Goal: Task Accomplishment & Management: Manage account settings

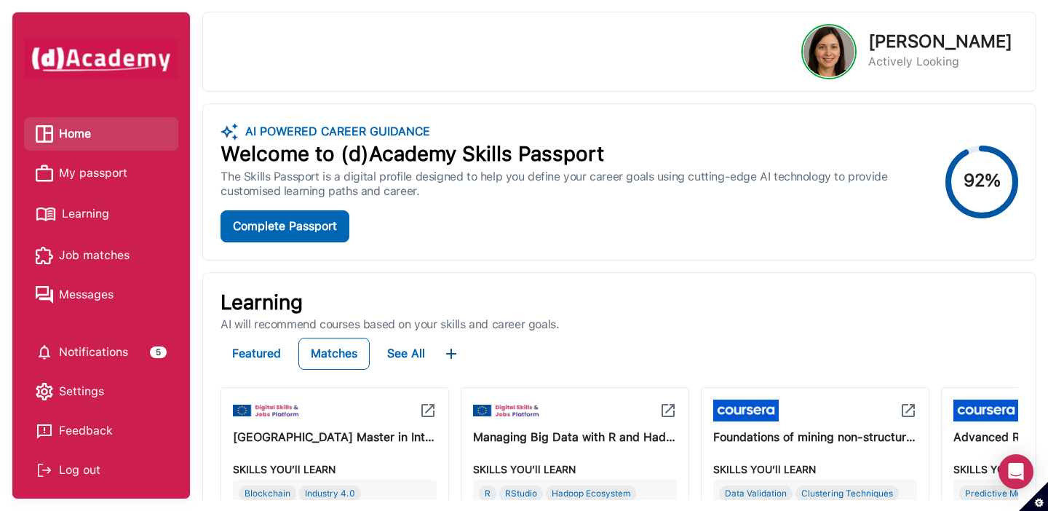
click at [103, 174] on span "My passport" at bounding box center [93, 173] width 68 height 22
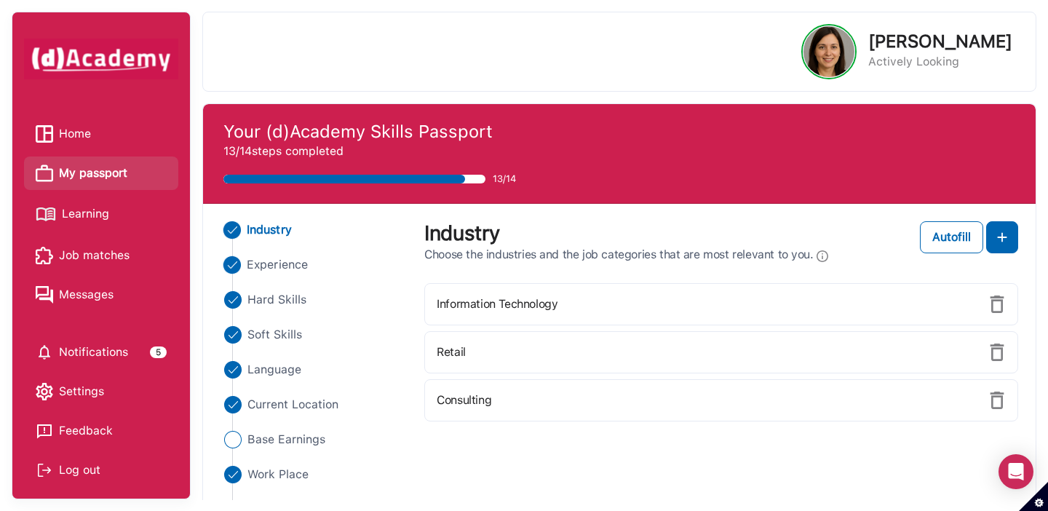
click at [273, 266] on span "Experience" at bounding box center [277, 264] width 61 height 17
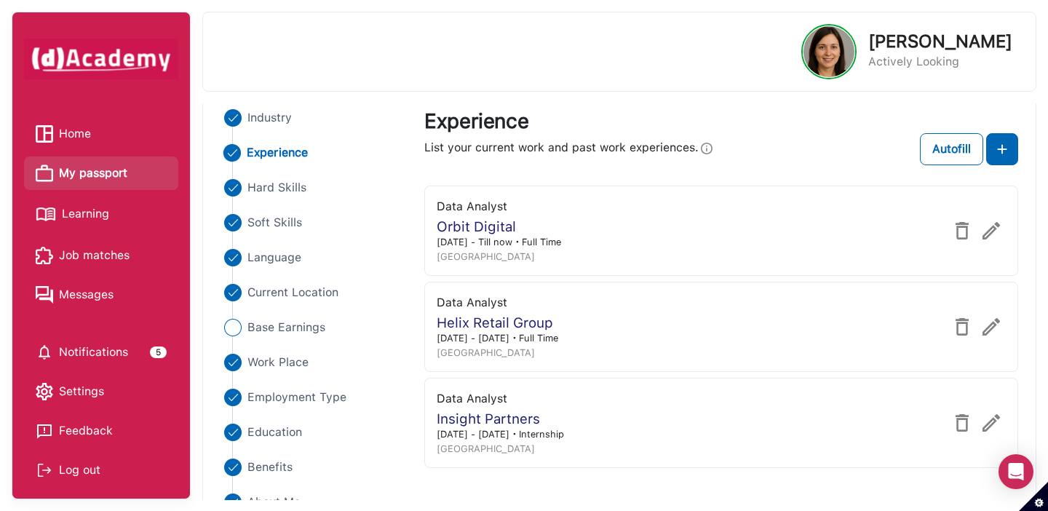
scroll to position [114, 0]
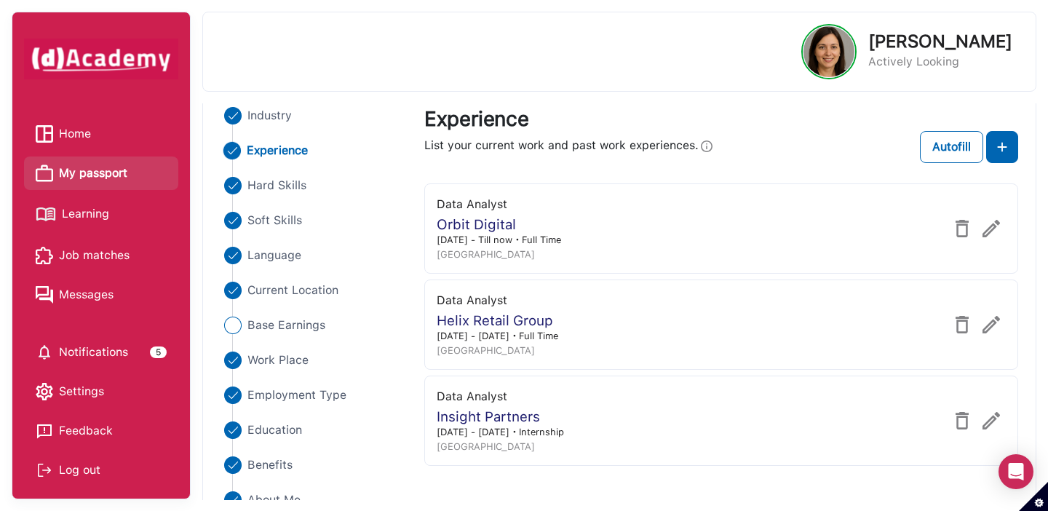
click at [95, 211] on span "Learning" at bounding box center [85, 214] width 47 height 22
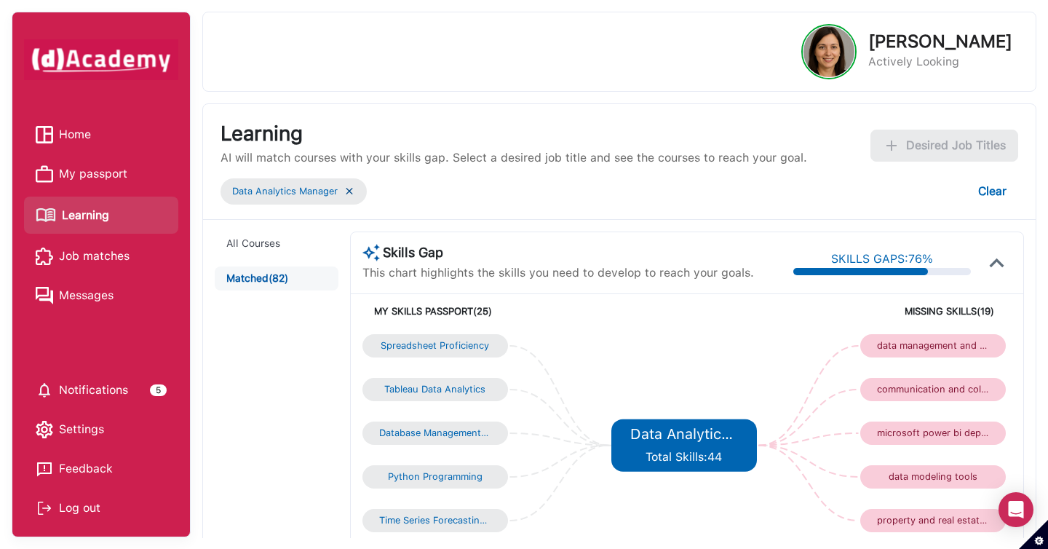
click at [352, 193] on img at bounding box center [350, 191] width 12 height 12
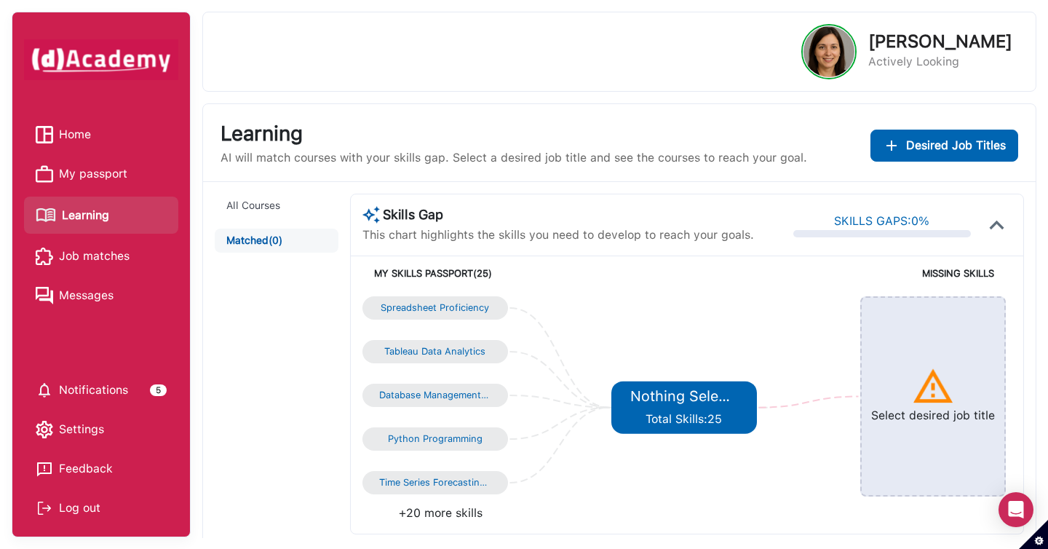
click at [72, 138] on span "Home" at bounding box center [75, 135] width 32 height 22
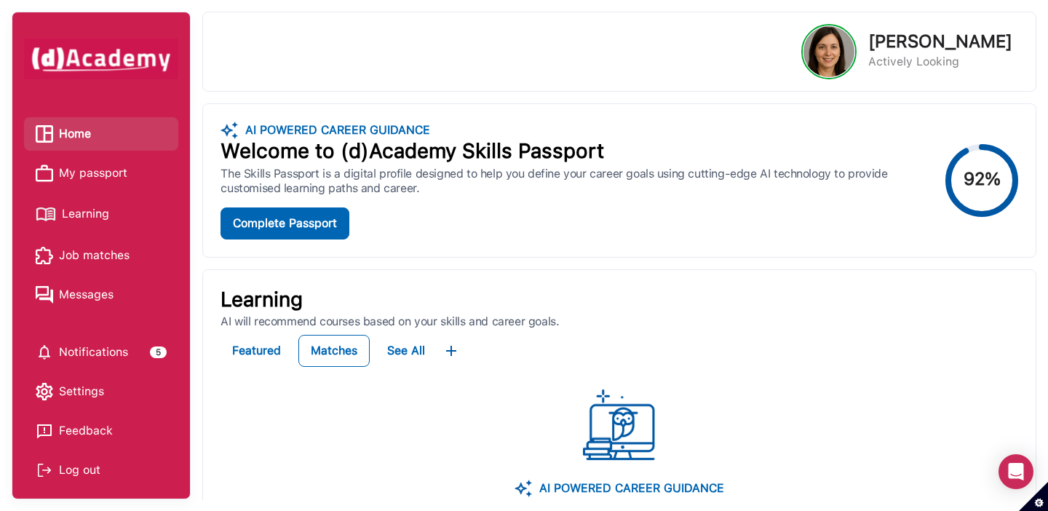
click at [119, 172] on span "My passport" at bounding box center [93, 173] width 68 height 22
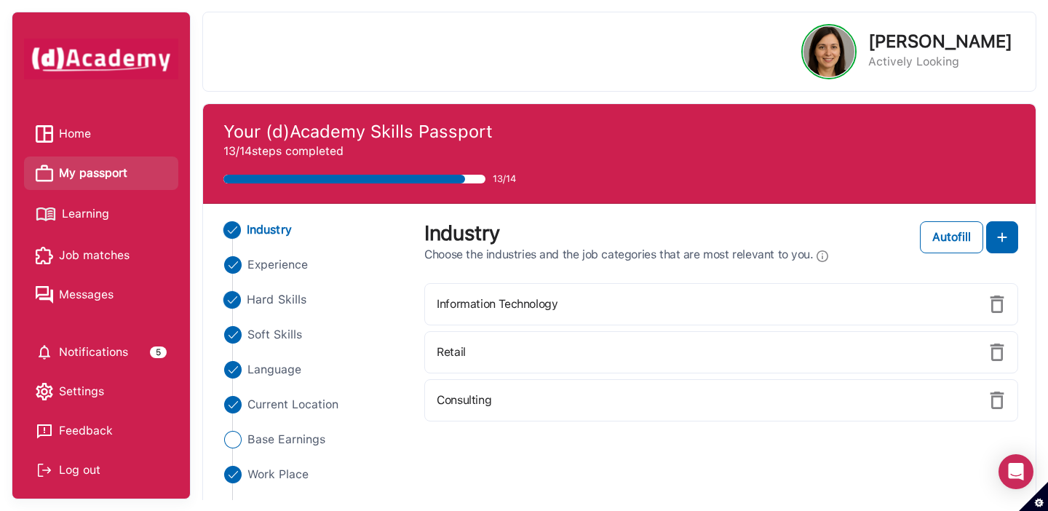
click at [269, 302] on span "Hard Skills" at bounding box center [277, 299] width 60 height 17
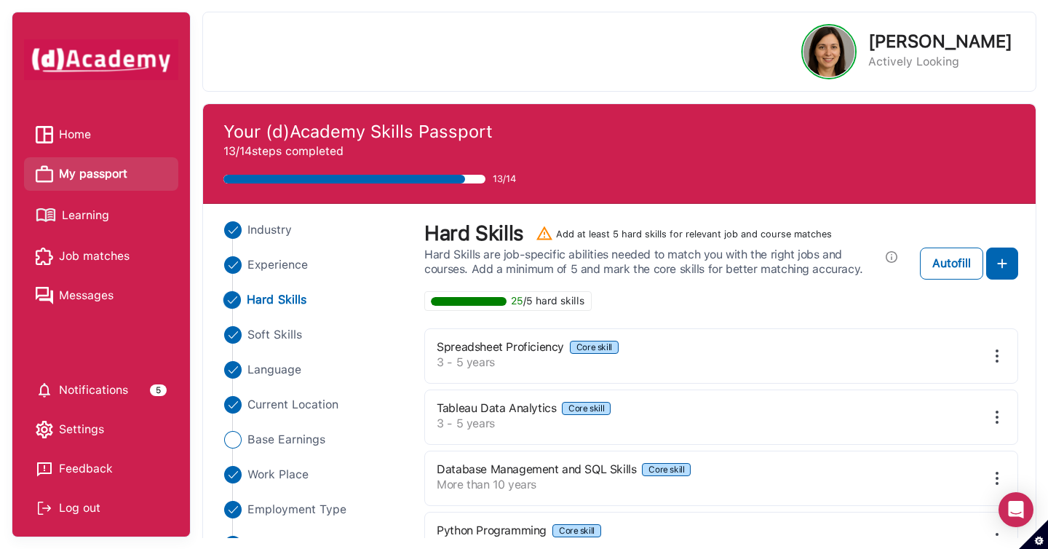
click at [41, 130] on img at bounding box center [44, 134] width 17 height 17
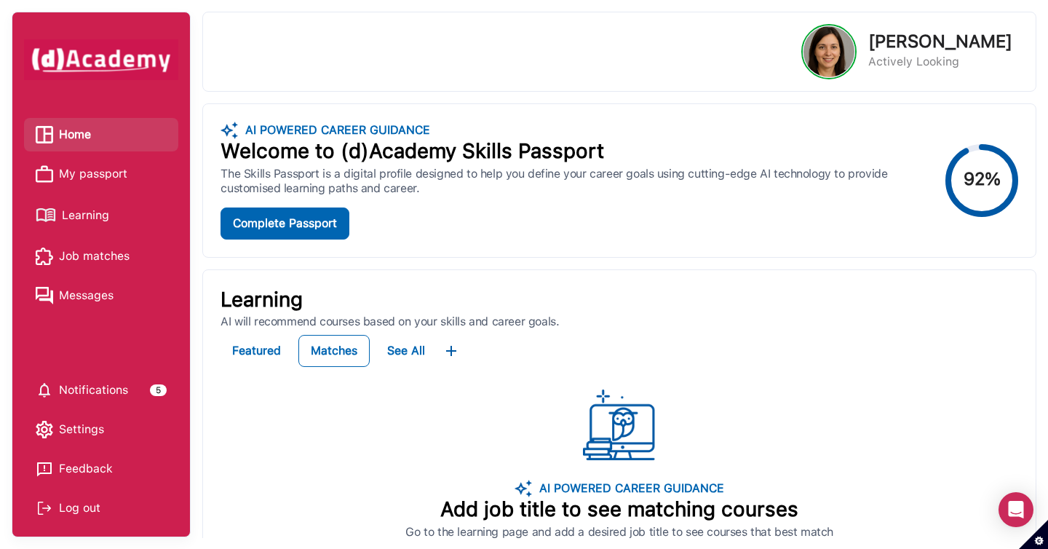
click at [73, 130] on span "Home" at bounding box center [75, 135] width 32 height 22
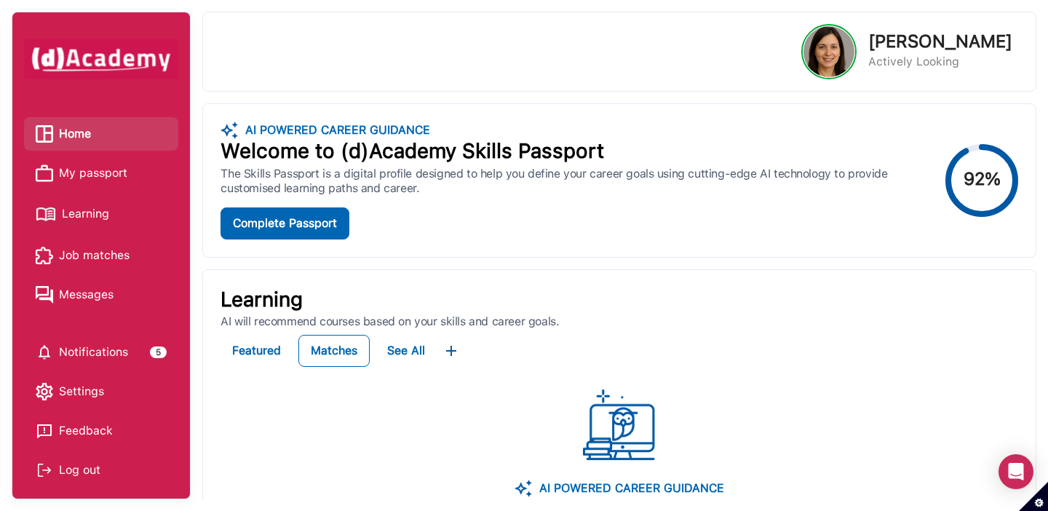
click at [108, 168] on span "My passport" at bounding box center [93, 173] width 68 height 22
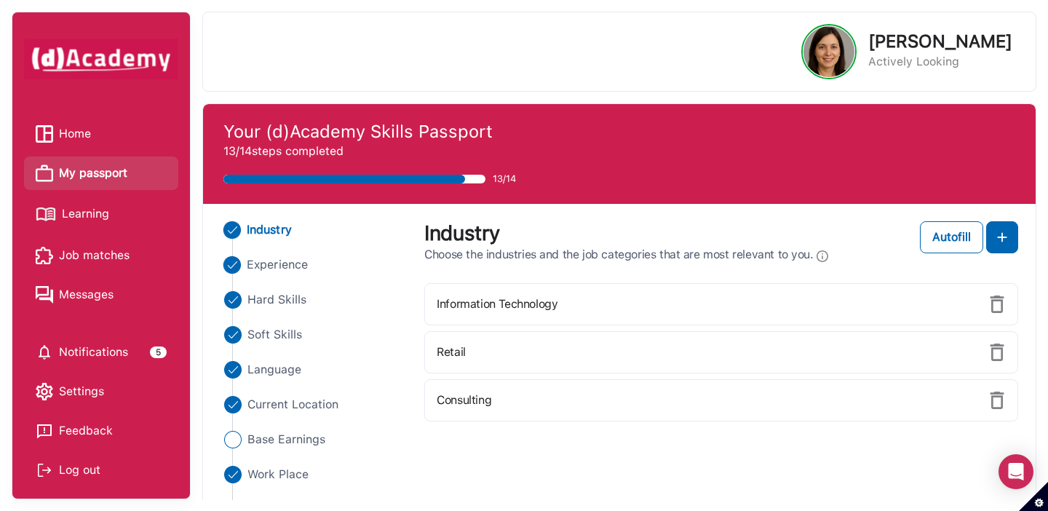
click at [270, 269] on span "Experience" at bounding box center [277, 264] width 61 height 17
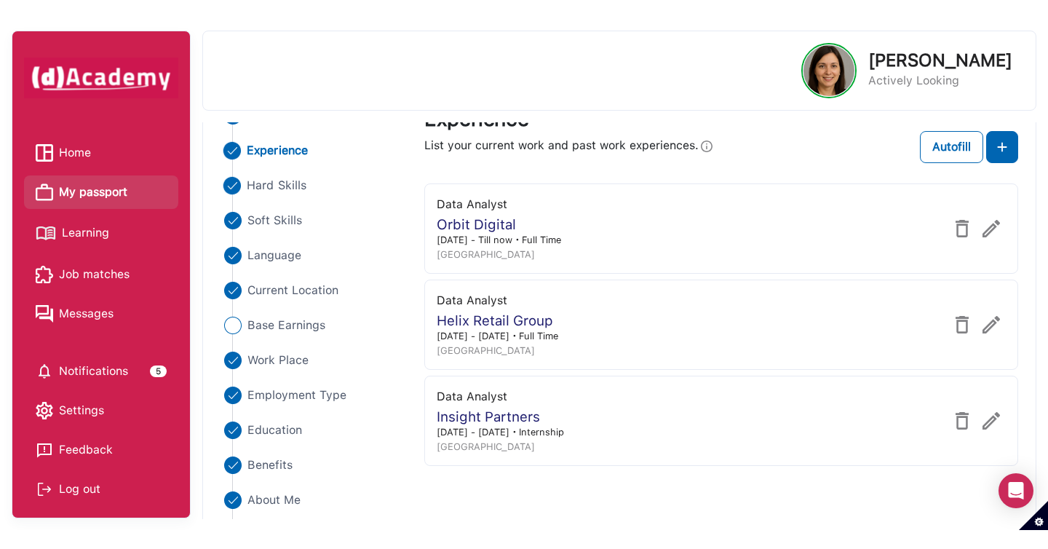
scroll to position [137, 0]
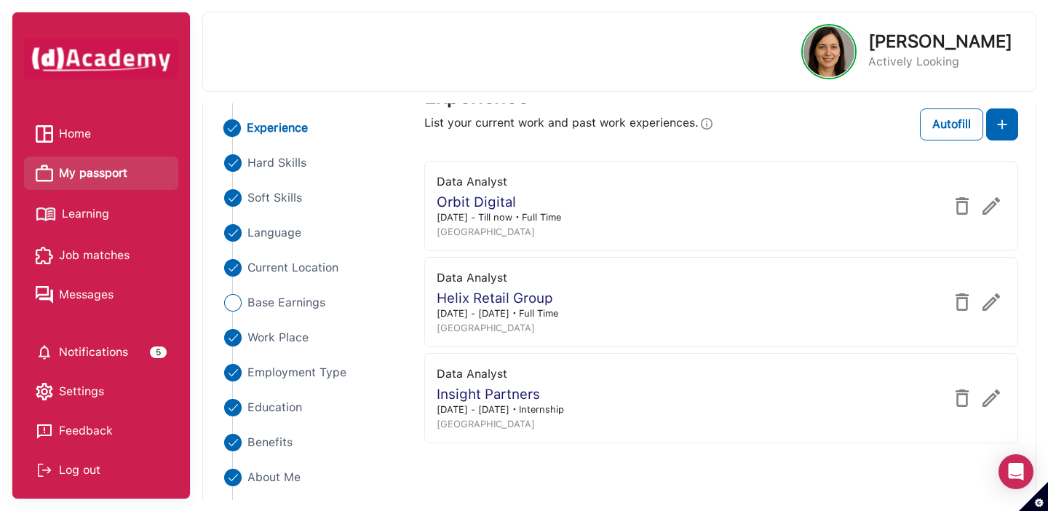
click at [98, 213] on span "Learning" at bounding box center [85, 214] width 47 height 22
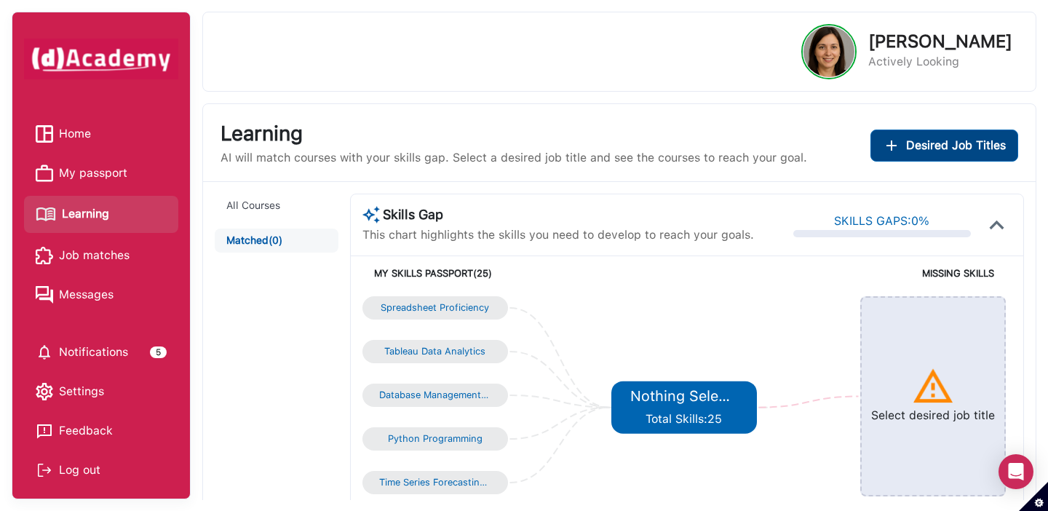
click at [906, 147] on span "Desired Job Titles" at bounding box center [956, 145] width 100 height 17
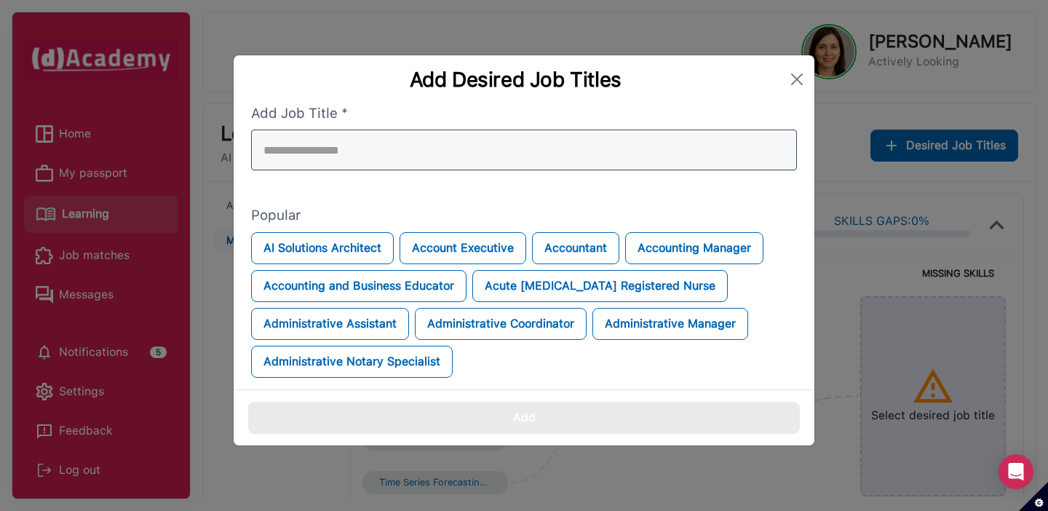
click at [746, 148] on div at bounding box center [524, 150] width 546 height 41
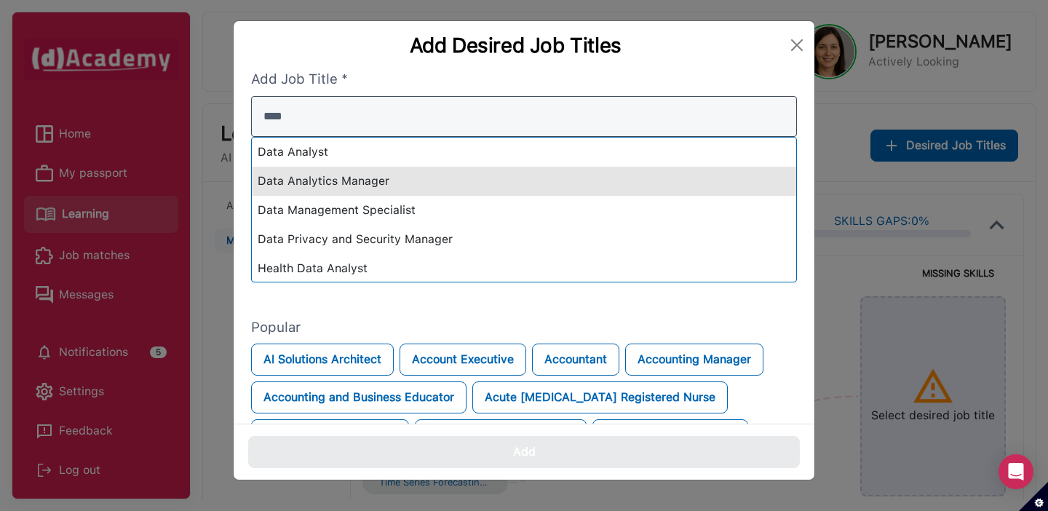
type input "****"
click at [372, 186] on div "Data Analytics Manager" at bounding box center [524, 181] width 545 height 29
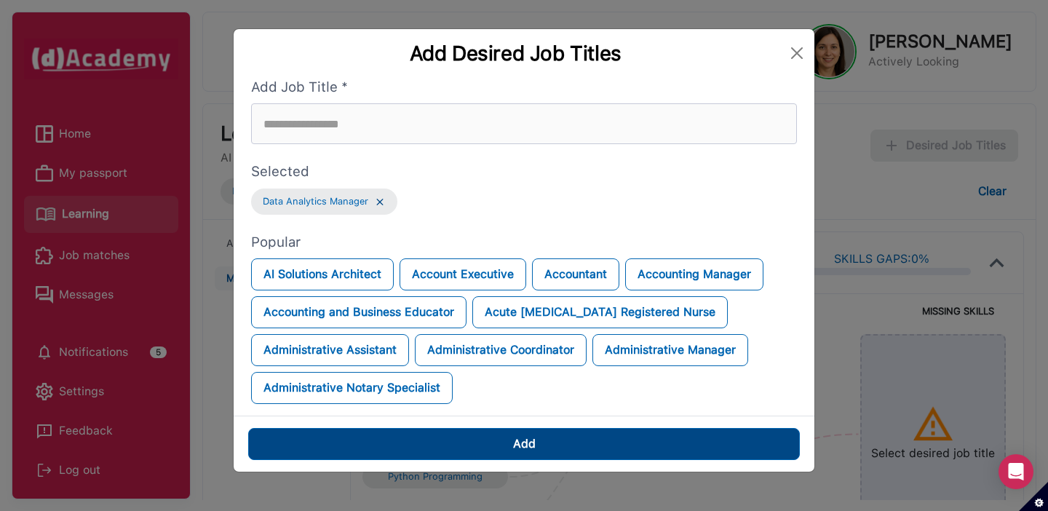
click at [567, 442] on button "Add" at bounding box center [524, 444] width 552 height 32
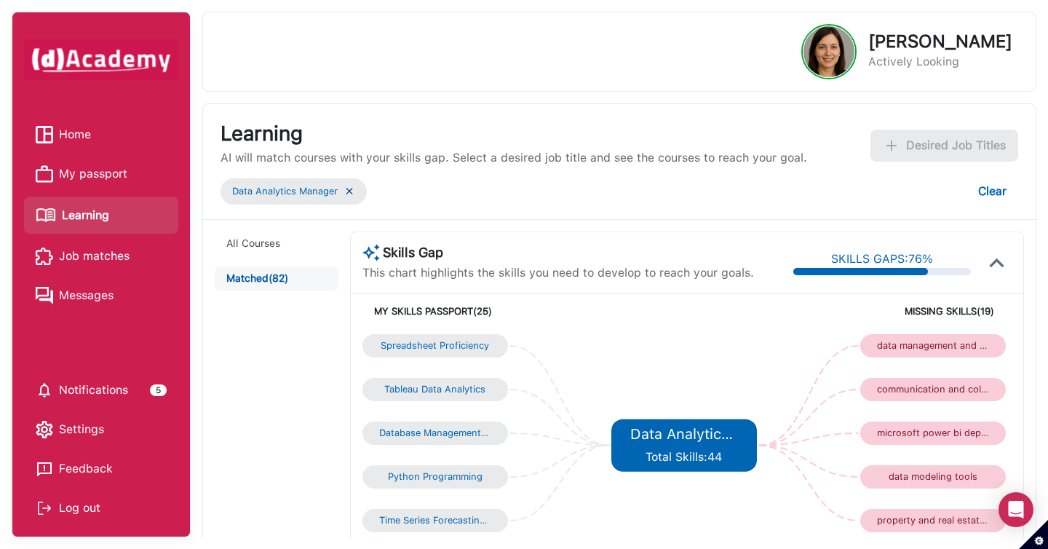
click at [82, 145] on span "Home" at bounding box center [75, 135] width 32 height 22
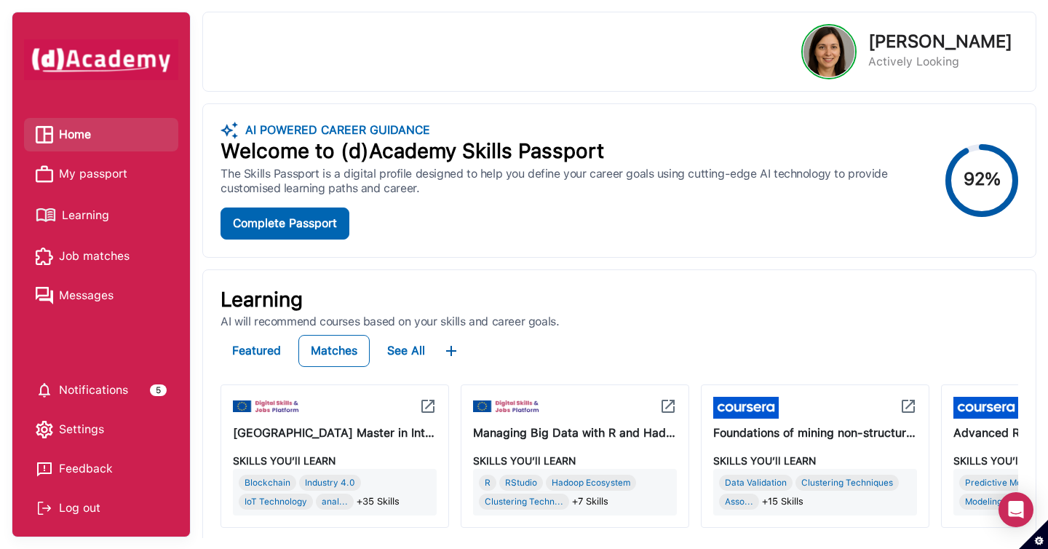
click at [111, 175] on span "My passport" at bounding box center [93, 174] width 68 height 22
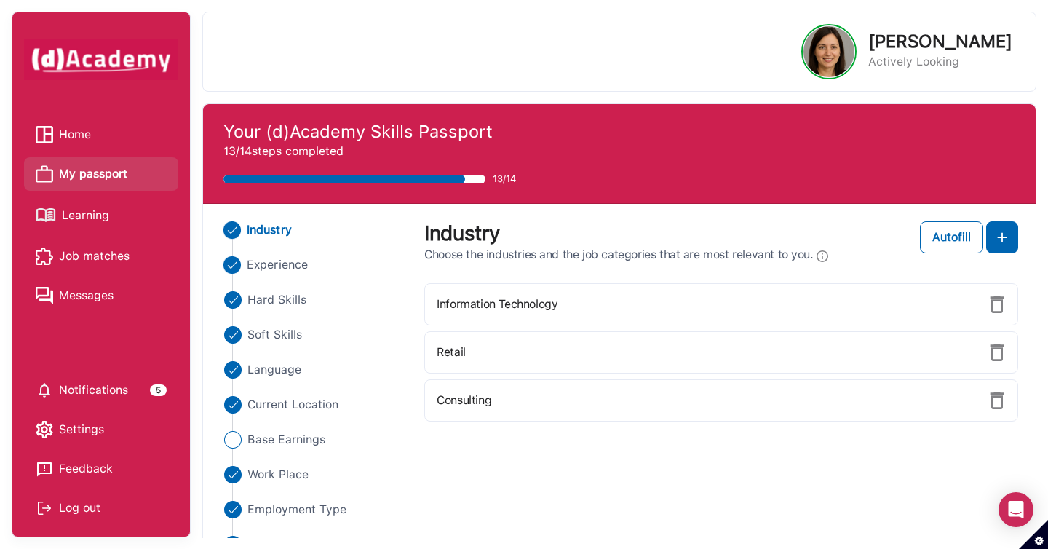
click at [300, 269] on span "Experience" at bounding box center [277, 264] width 61 height 17
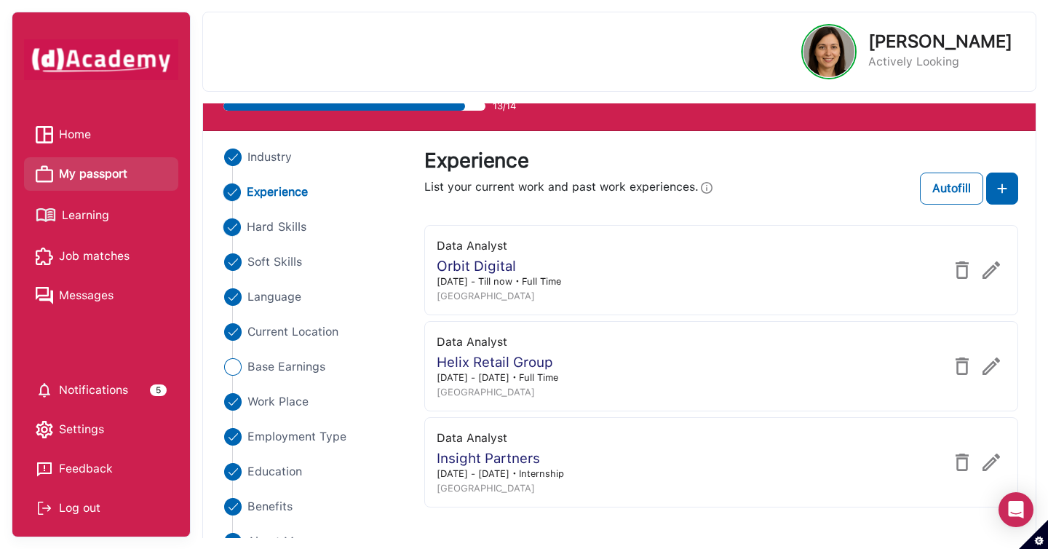
scroll to position [74, 0]
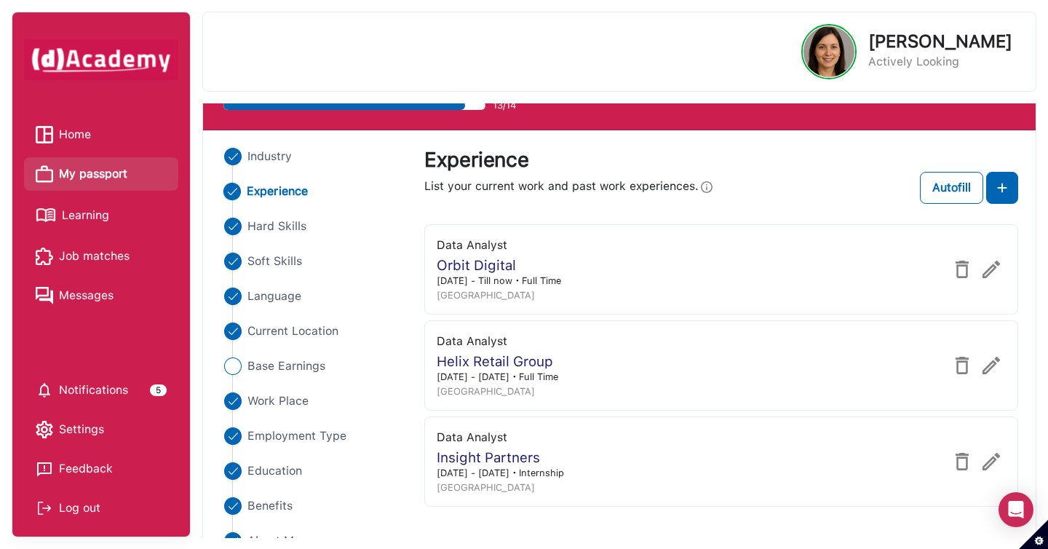
click at [94, 223] on span "Learning" at bounding box center [85, 216] width 47 height 22
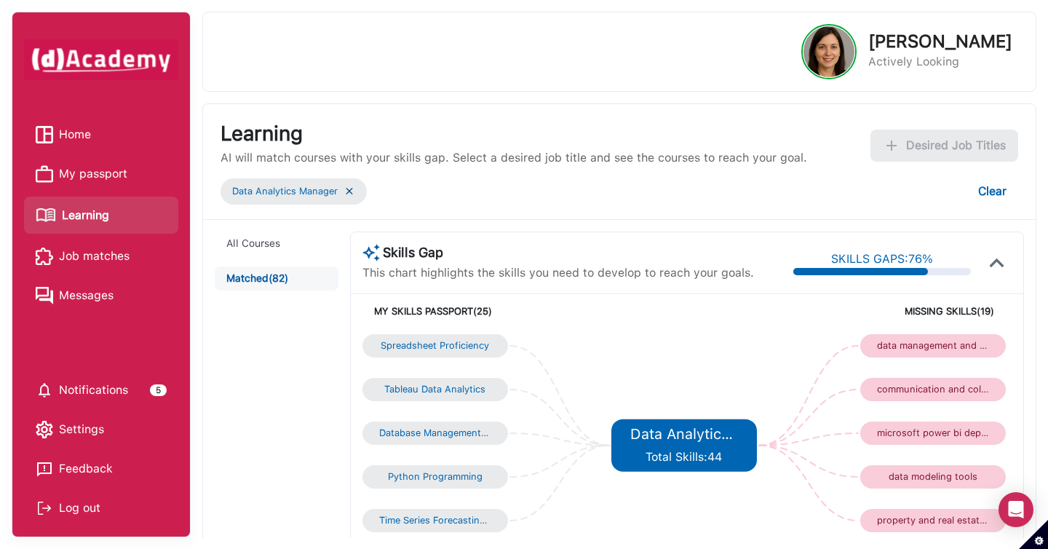
click at [349, 192] on img at bounding box center [350, 191] width 12 height 12
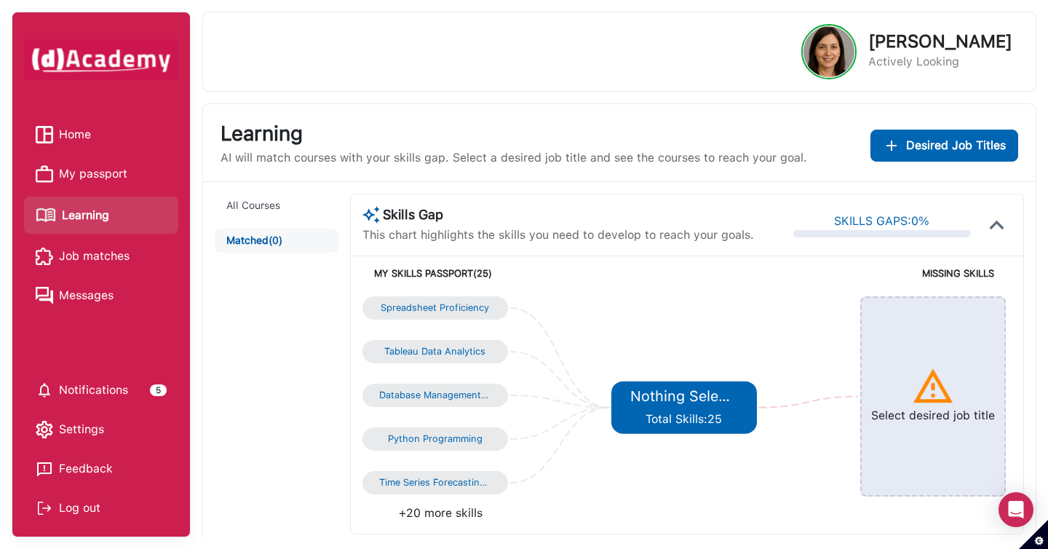
click at [84, 175] on span "My passport" at bounding box center [93, 174] width 68 height 22
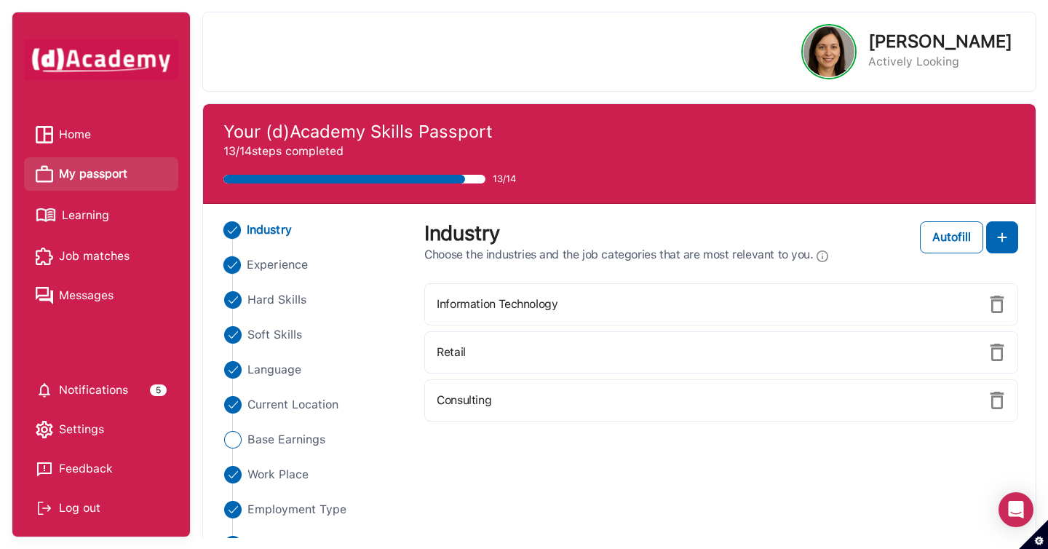
click at [276, 269] on span "Experience" at bounding box center [277, 264] width 61 height 17
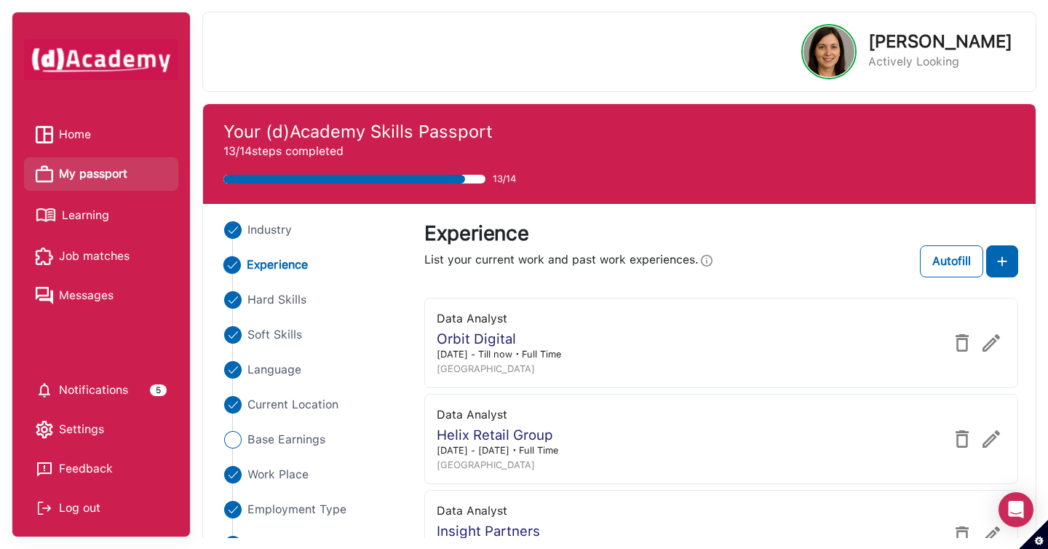
click at [88, 218] on span "Learning" at bounding box center [85, 216] width 47 height 22
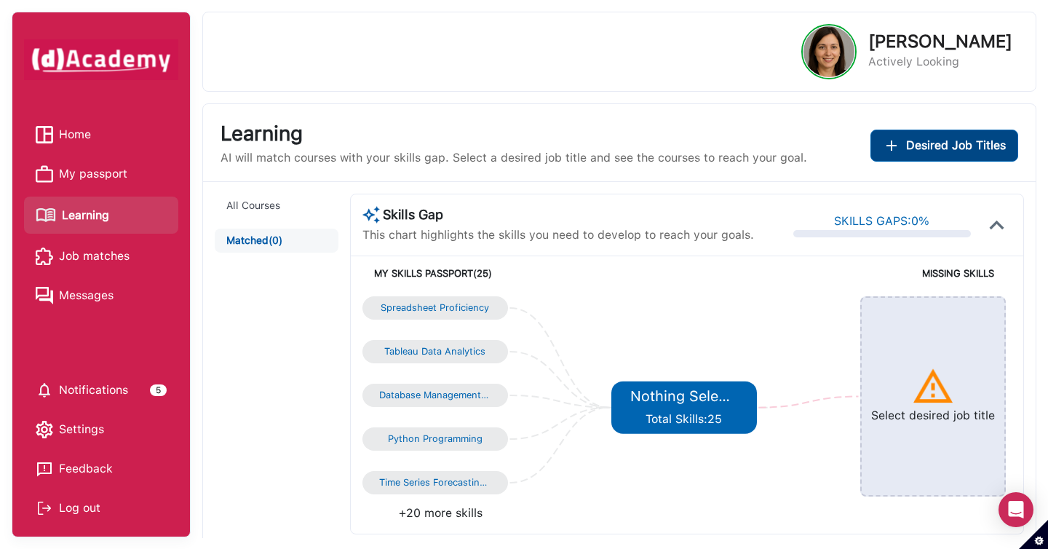
click at [890, 144] on img "Add desired job titles" at bounding box center [891, 145] width 17 height 17
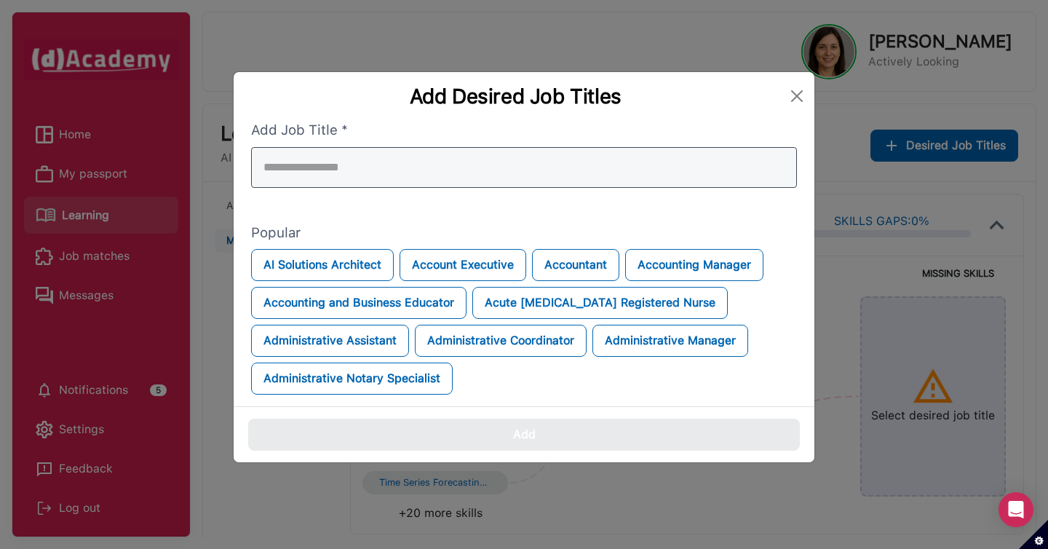
click at [678, 159] on div at bounding box center [524, 167] width 546 height 41
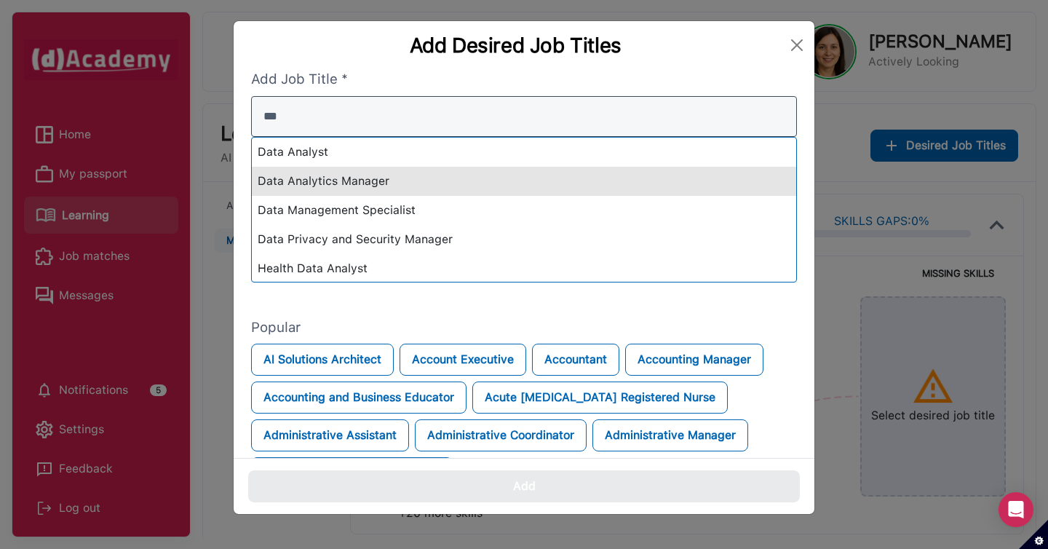
type input "***"
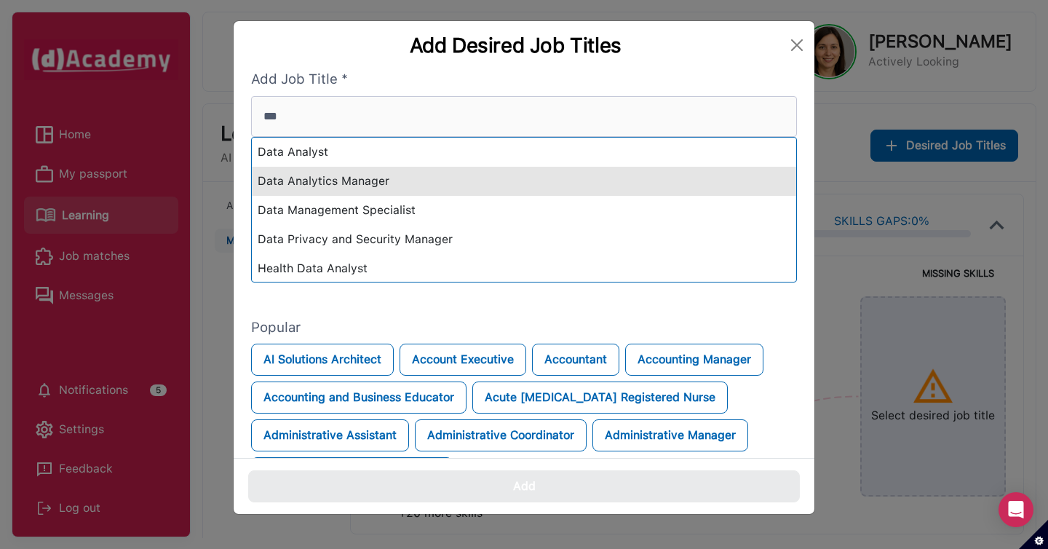
click at [554, 183] on div "Data Analytics Manager" at bounding box center [524, 181] width 545 height 29
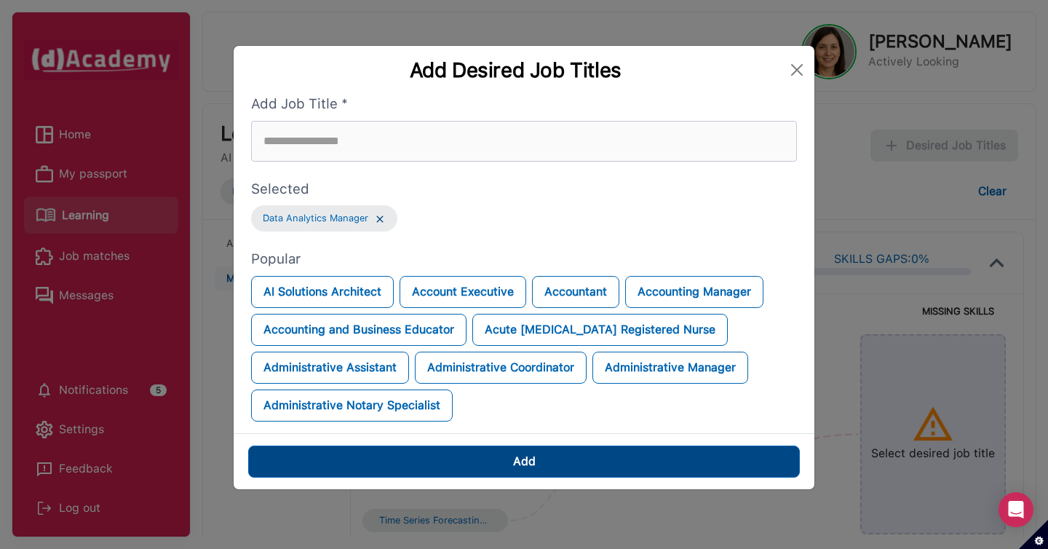
click at [577, 459] on button "Add" at bounding box center [524, 462] width 552 height 32
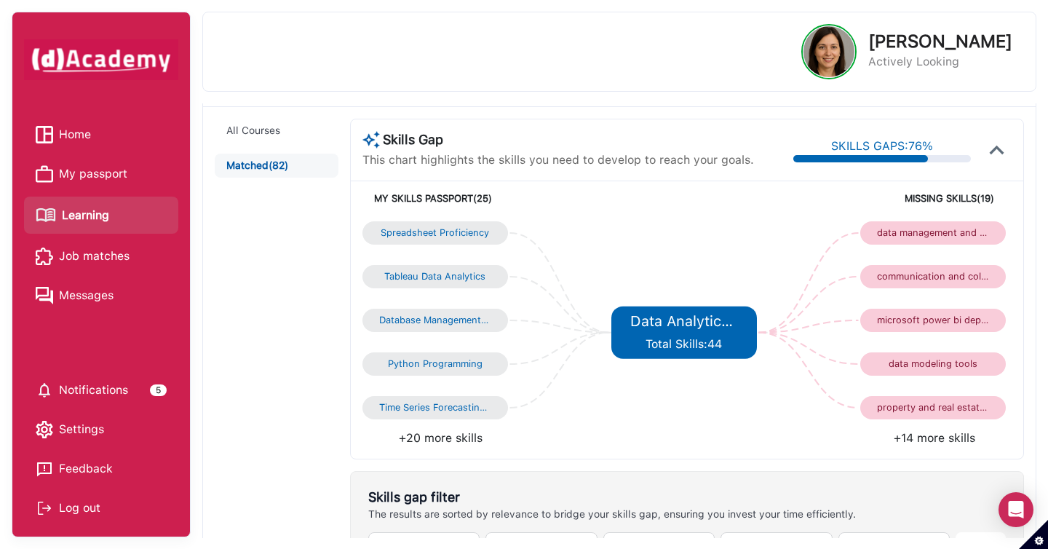
scroll to position [118, 0]
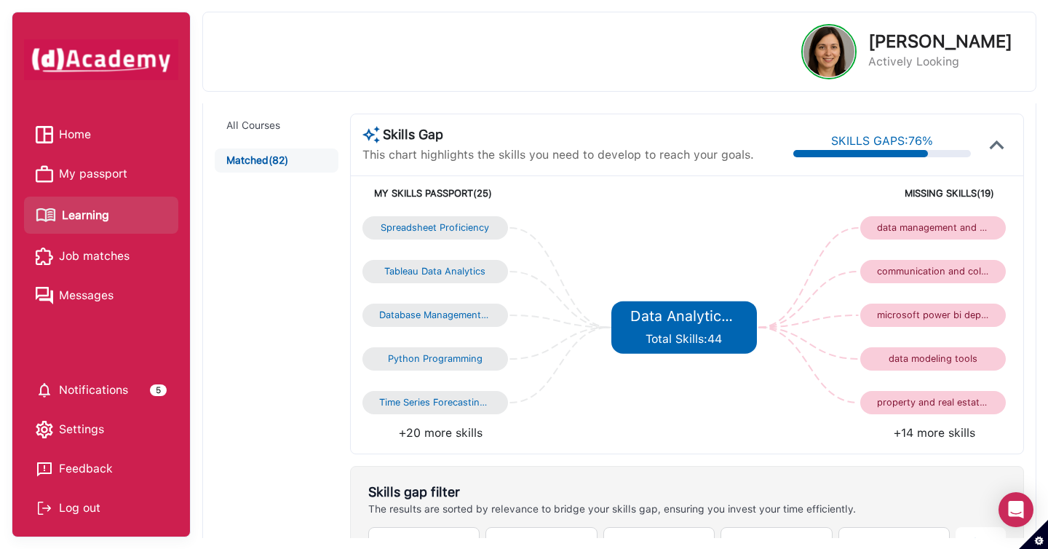
click at [932, 430] on li "+14 more skills" at bounding box center [849, 432] width 325 height 17
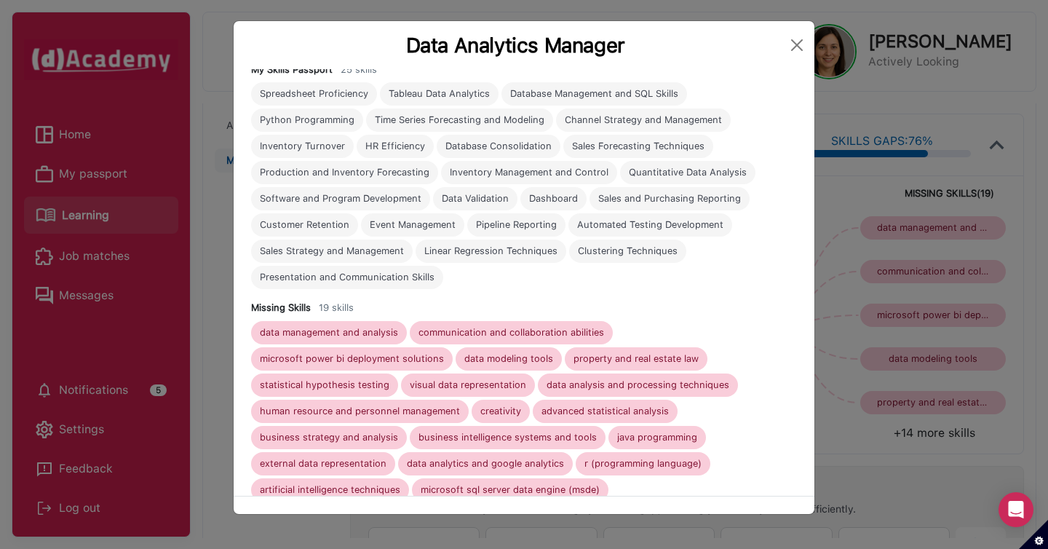
scroll to position [106, 0]
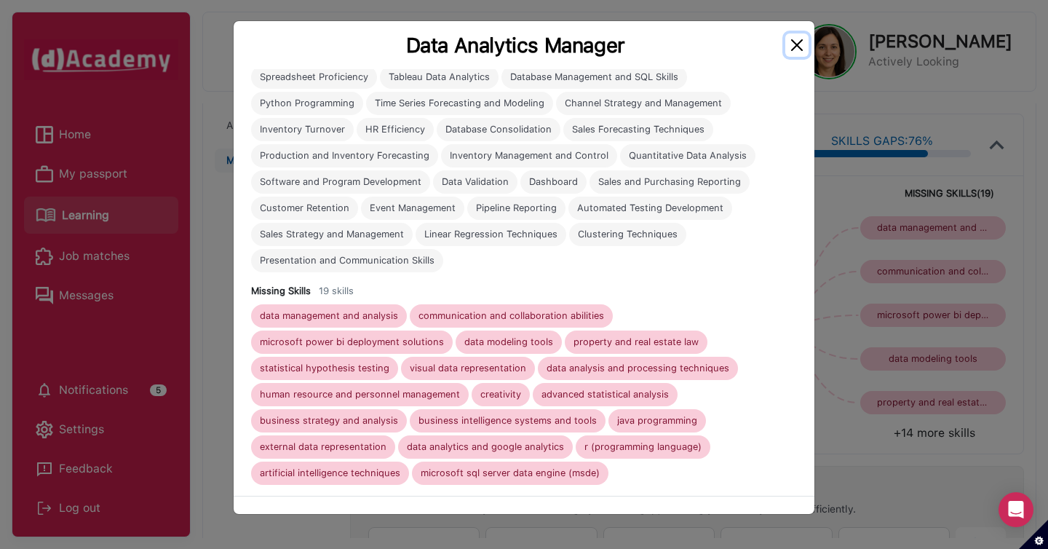
click at [799, 49] on button "Close" at bounding box center [796, 44] width 23 height 23
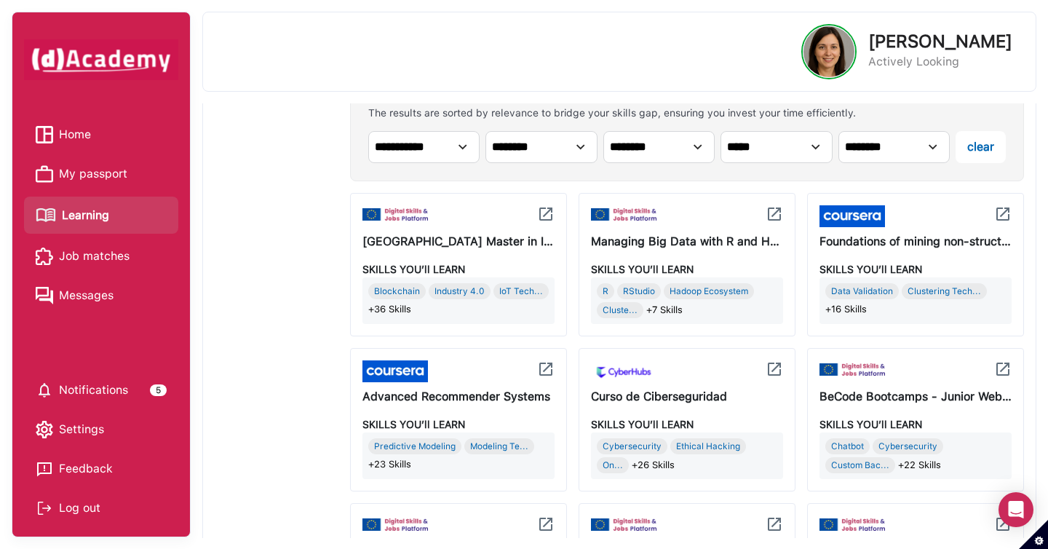
scroll to position [513, 0]
click at [776, 217] on img at bounding box center [774, 214] width 17 height 17
